Goal: Task Accomplishment & Management: Manage account settings

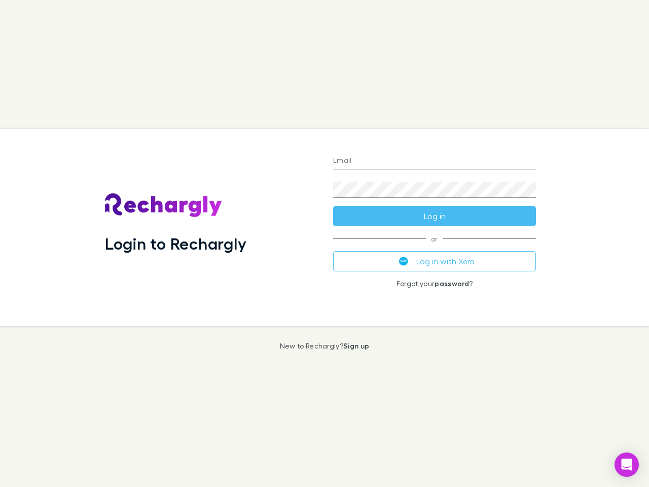
click at [325, 243] on div "Login to Rechargly" at bounding box center [211, 227] width 228 height 197
click at [435, 161] on input "Email" at bounding box center [434, 161] width 203 height 16
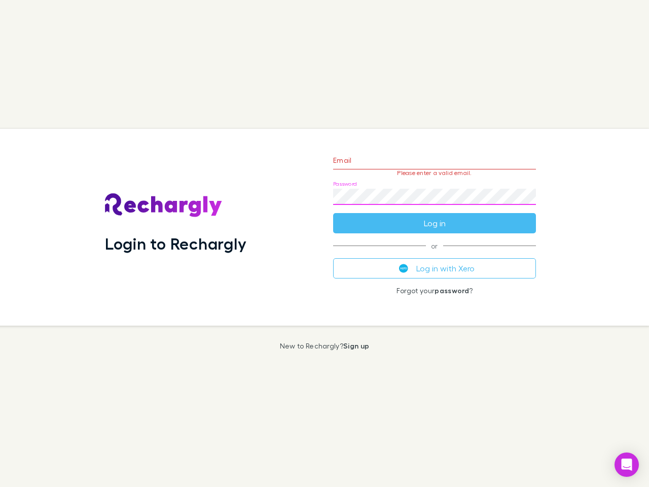
click at [435, 216] on form "Email Please enter a valid email. Password Log in" at bounding box center [434, 189] width 203 height 88
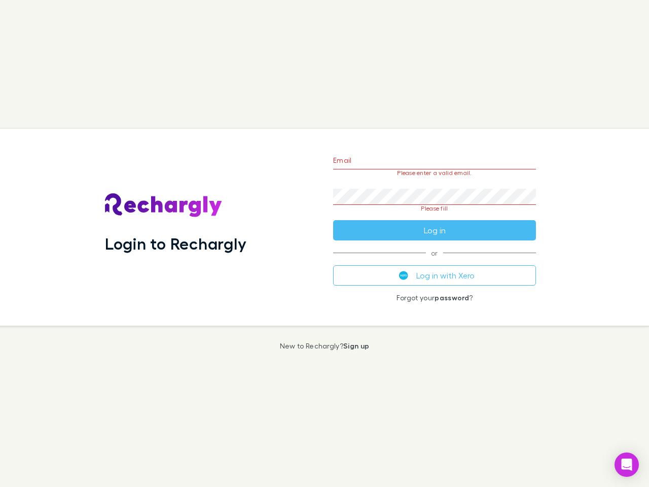
click at [435, 261] on div "Email Please enter a valid email. Password Please fill Log in or Log in with Xe…" at bounding box center [434, 227] width 219 height 197
click at [627, 465] on icon "Open Intercom Messenger" at bounding box center [627, 464] width 11 height 12
